Goal: Entertainment & Leisure: Consume media (video, audio)

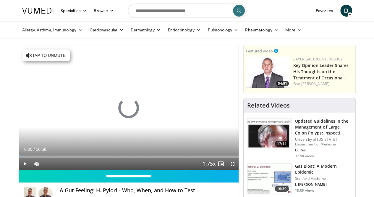
scroll to position [30, 0]
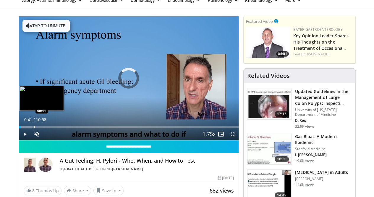
click at [34, 128] on div "Progress Bar" at bounding box center [34, 127] width 1 height 2
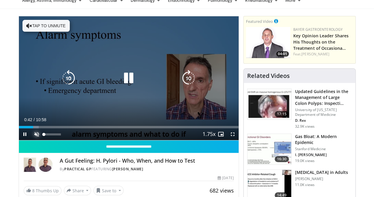
click at [31, 140] on span "Video Player" at bounding box center [37, 134] width 12 height 12
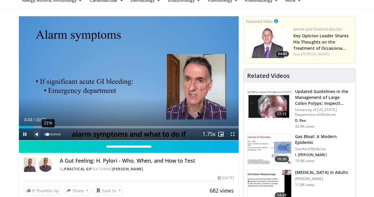
click at [44, 135] on div "21%" at bounding box center [52, 134] width 17 height 2
click at [44, 135] on div "58%" at bounding box center [52, 134] width 17 height 2
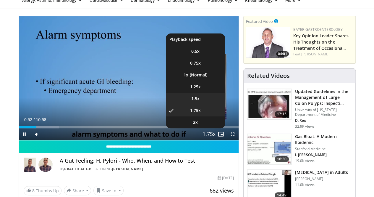
click at [196, 101] on span "1.5x" at bounding box center [195, 99] width 8 height 6
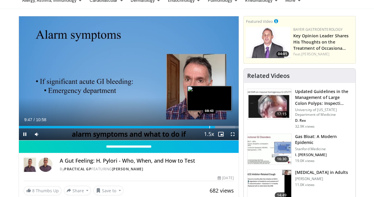
click at [209, 128] on div "Progress Bar" at bounding box center [209, 127] width 1 height 2
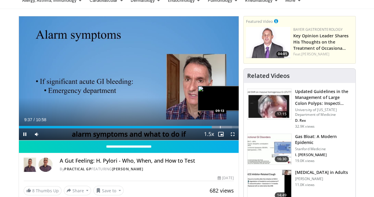
click at [220, 128] on div "Progress Bar" at bounding box center [220, 127] width 1 height 2
